Goal: Check status: Check status

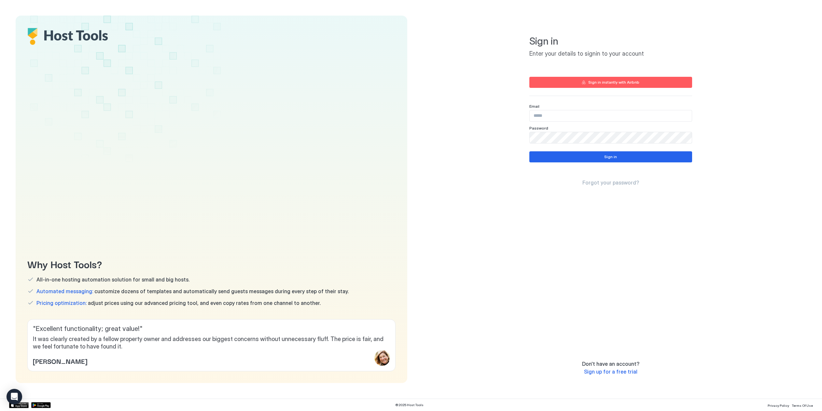
type input "**********"
click at [562, 156] on button "Sign in" at bounding box center [610, 156] width 163 height 11
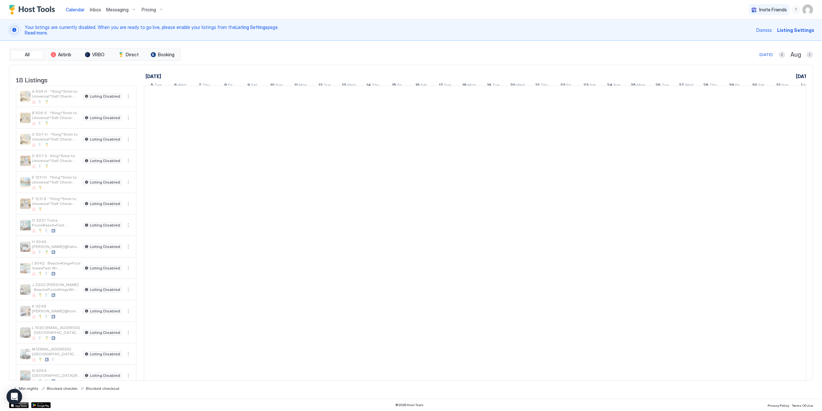
scroll to position [0, 362]
click at [80, 9] on span "Calendar" at bounding box center [75, 10] width 19 height 6
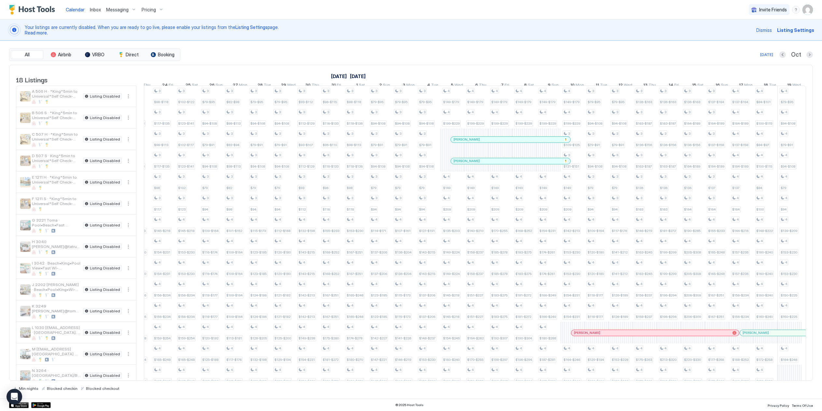
scroll to position [0, 458]
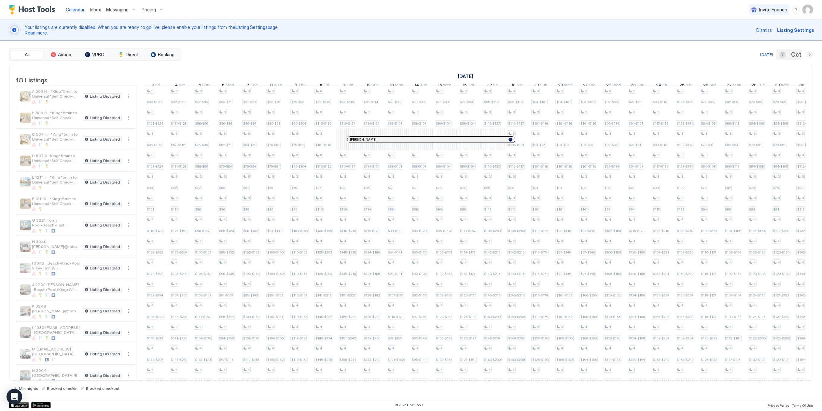
click at [810, 54] on button "Next month" at bounding box center [809, 54] width 7 height 7
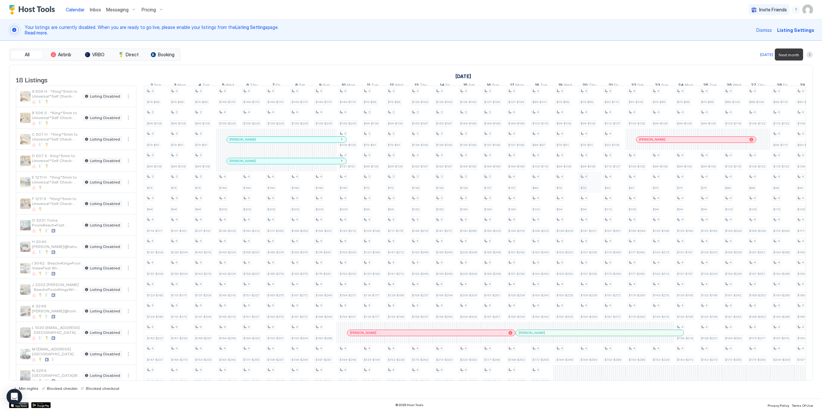
scroll to position [0, 362]
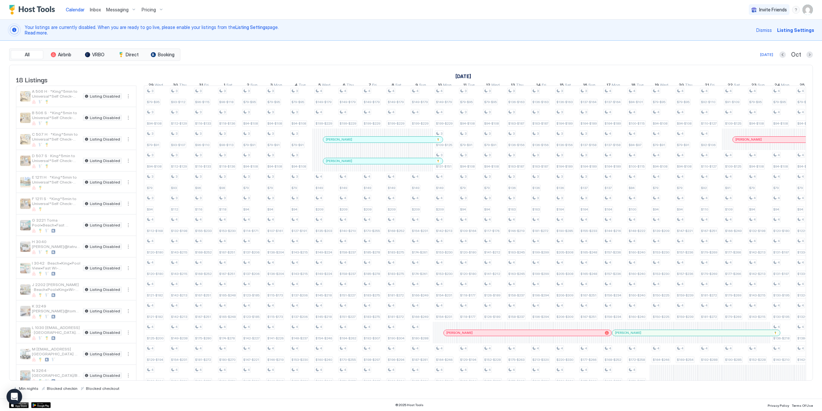
drag, startPoint x: 351, startPoint y: 143, endPoint x: 346, endPoint y: 139, distance: 6.5
click at [351, 142] on div at bounding box center [350, 139] width 5 height 5
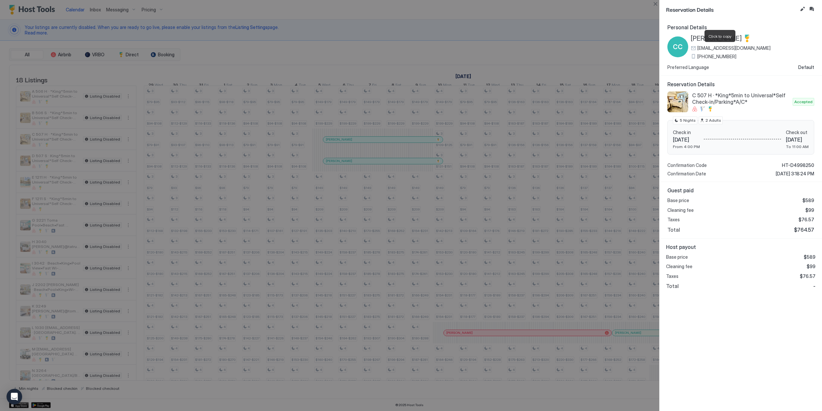
click at [713, 48] on span "cmc5755@gmail.com" at bounding box center [733, 48] width 73 height 6
drag, startPoint x: 712, startPoint y: 54, endPoint x: 124, endPoint y: 227, distance: 612.7
click at [712, 54] on span "(610) 844-8511" at bounding box center [716, 57] width 39 height 6
click at [715, 56] on span "(610) 844-8511" at bounding box center [716, 57] width 39 height 6
drag, startPoint x: 724, startPoint y: 47, endPoint x: 652, endPoint y: 62, distance: 73.8
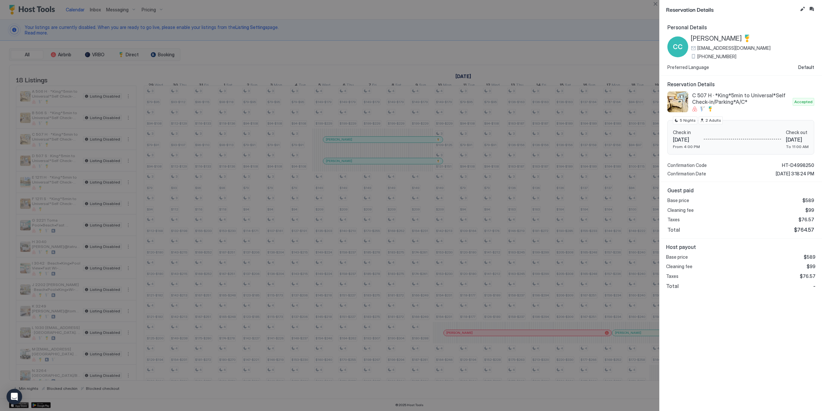
click at [724, 47] on span "cmc5755@gmail.com" at bounding box center [733, 48] width 73 height 6
drag, startPoint x: 655, startPoint y: 3, endPoint x: 419, endPoint y: 122, distance: 264.0
click at [655, 3] on button "Close" at bounding box center [656, 4] width 8 height 8
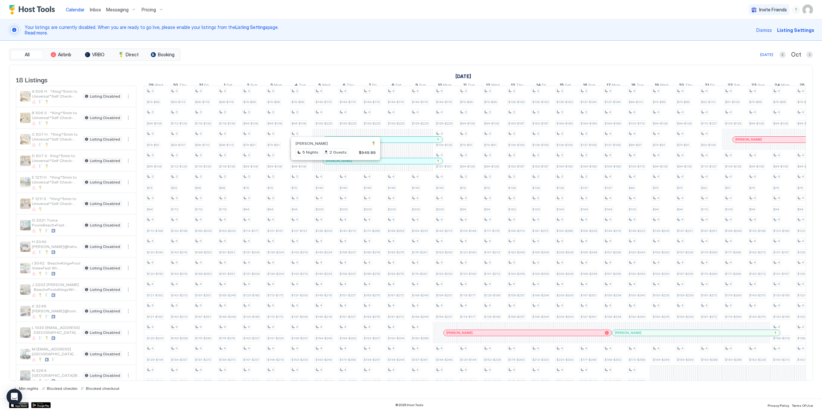
click at [333, 164] on div at bounding box center [332, 161] width 5 height 5
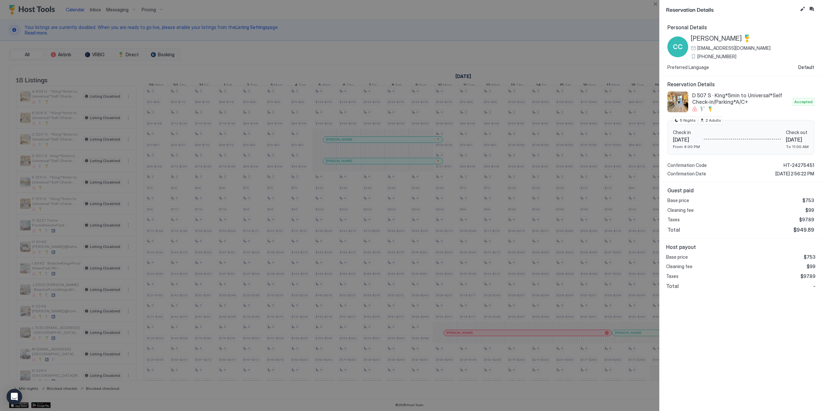
drag, startPoint x: 712, startPoint y: 55, endPoint x: 230, endPoint y: 165, distance: 495.0
click at [712, 55] on span "(610) 844-8511" at bounding box center [716, 57] width 39 height 6
drag, startPoint x: 657, startPoint y: 3, endPoint x: 504, endPoint y: 174, distance: 229.4
click at [657, 3] on button "Close" at bounding box center [656, 4] width 8 height 8
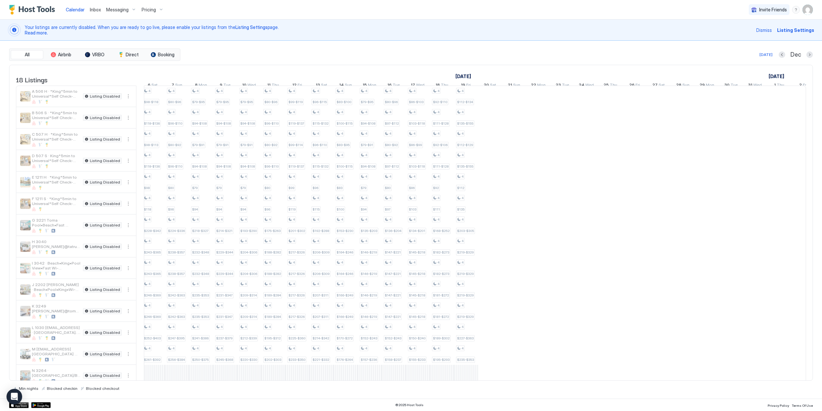
scroll to position [0, 259]
